Goal: Information Seeking & Learning: Learn about a topic

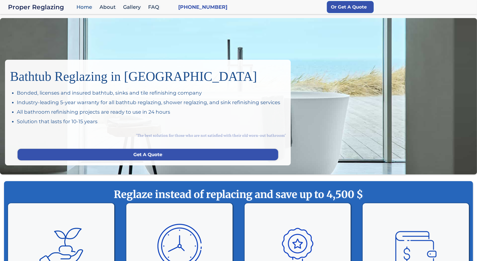
click at [44, 46] on div "Bathtub Reglazing in San Francisco Bonded, licenses and insured bathtub, sinks …" at bounding box center [238, 96] width 477 height 156
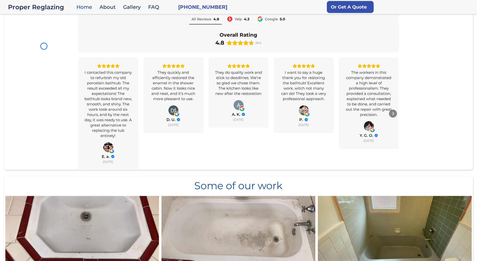
scroll to position [400, 0]
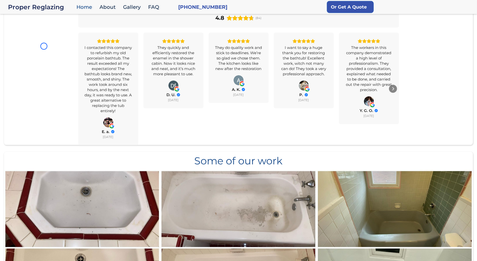
click at [44, 46] on div "All Reviews 4.8 Yelp 4.3 Google 5.0 Overall Rating 4.8 (84) I contacted this co…" at bounding box center [238, 67] width 469 height 156
click at [49, 27] on div "All Reviews 4.8 Yelp 4.3 Google 5.0 Overall Rating 4.8 (84) I contacted this co…" at bounding box center [238, 67] width 469 height 156
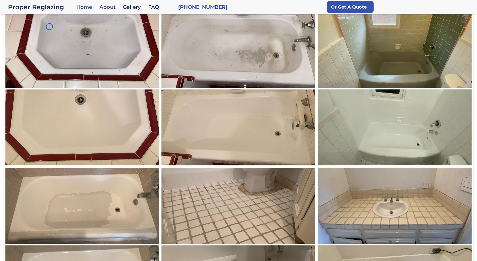
click at [49, 27] on img at bounding box center [82, 89] width 157 height 156
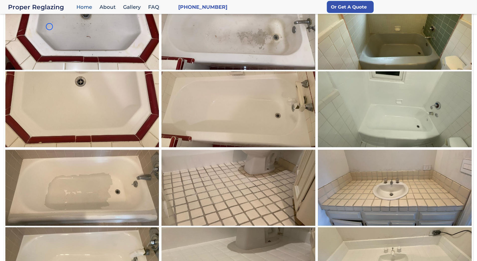
click at [35, 47] on img at bounding box center [82, 70] width 157 height 156
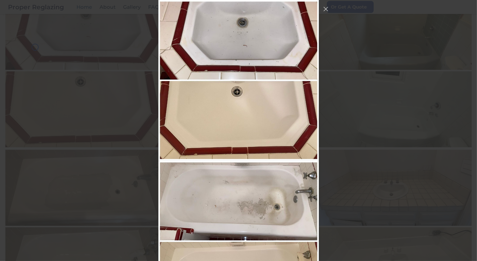
scroll to position [454, 0]
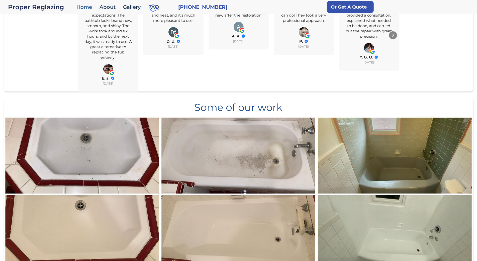
click at [153, 8] on link "FAQ" at bounding box center [155, 7] width 19 height 11
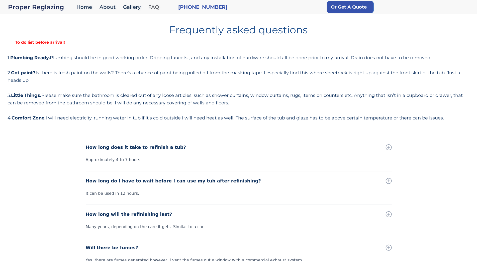
click at [153, 8] on link "FAQ" at bounding box center [155, 7] width 19 height 11
click at [28, 29] on h1 "Frequently asked questions" at bounding box center [239, 28] width 462 height 14
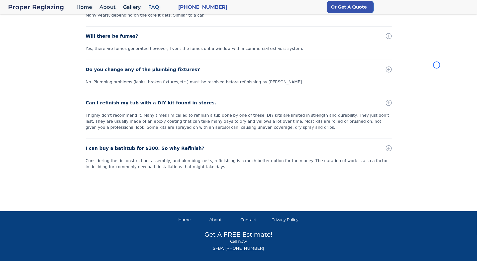
scroll to position [216, 0]
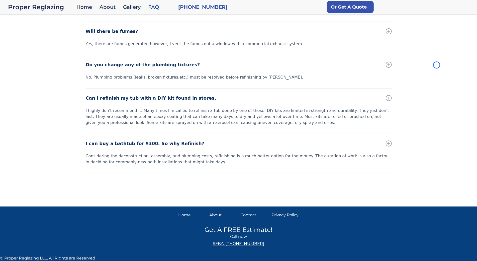
click at [28, 29] on div "How long does it take to refinish a tub? Approximately 4 to 7 hours. How long d…" at bounding box center [238, 62] width 477 height 280
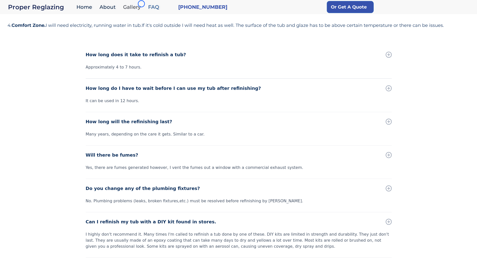
click at [141, 4] on link "Gallery" at bounding box center [133, 7] width 25 height 11
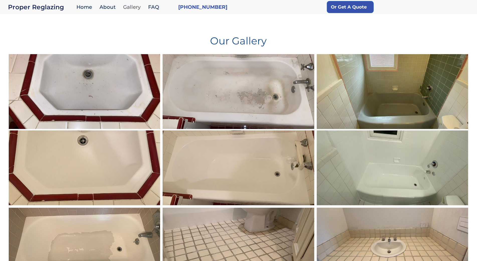
click at [141, 4] on link "Gallery" at bounding box center [133, 7] width 25 height 11
click at [45, 45] on h1 "Our Gallery" at bounding box center [239, 39] width 462 height 14
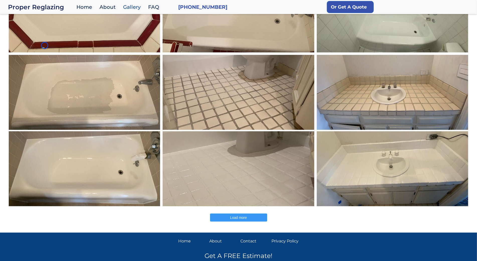
scroll to position [170, 0]
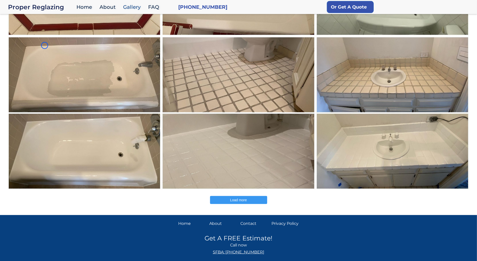
click at [45, 45] on img at bounding box center [84, 113] width 154 height 154
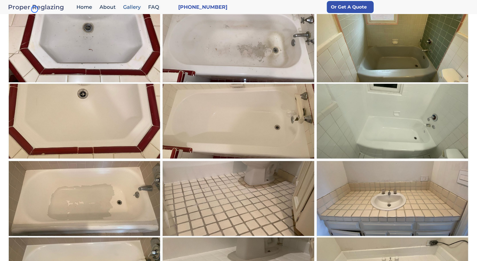
click at [35, 9] on div "Proper Reglazing" at bounding box center [41, 7] width 66 height 7
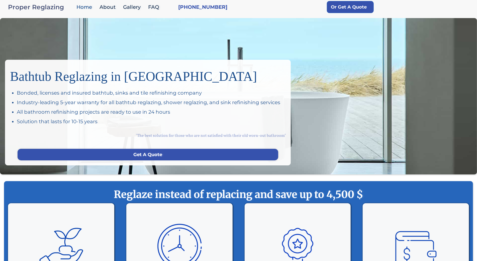
click at [35, 9] on div "Proper Reglazing" at bounding box center [41, 7] width 66 height 7
click at [31, 33] on div "Bathtub Reglazing in San Francisco Bonded, licenses and insured bathtub, sinks …" at bounding box center [238, 96] width 477 height 156
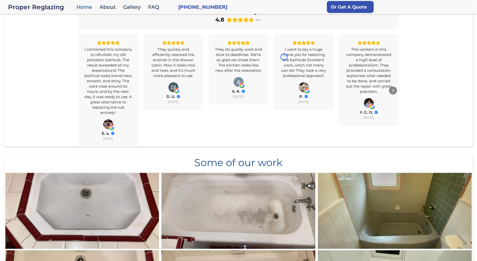
scroll to position [408, 0]
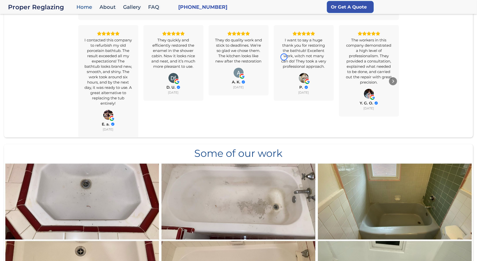
click at [31, 33] on div "All Reviews 4.8 Yelp 4.3 Google 5.0 Overall Rating 4.8 (84) I contacted this co…" at bounding box center [238, 59] width 469 height 156
